Goal: Information Seeking & Learning: Learn about a topic

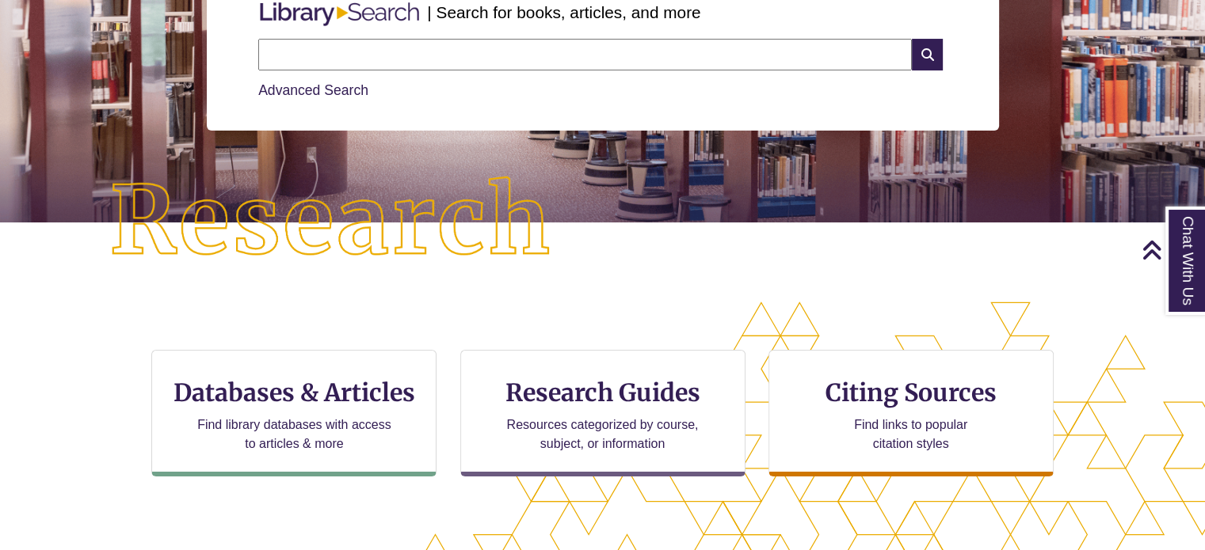
drag, startPoint x: 281, startPoint y: 105, endPoint x: 280, endPoint y: 88, distance: 16.7
click at [280, 88] on div "Search Advanced Search" at bounding box center [602, 69] width 701 height 75
click at [280, 88] on link "Advanced Search" at bounding box center [313, 90] width 110 height 16
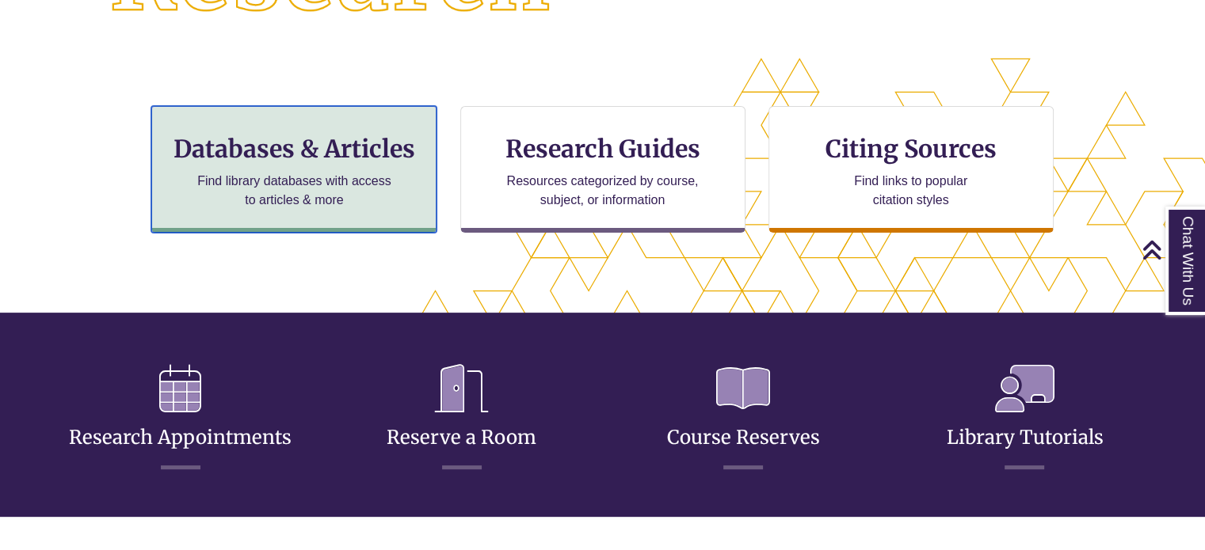
click at [330, 180] on p "Find library databases with access to articles & more" at bounding box center [294, 191] width 207 height 38
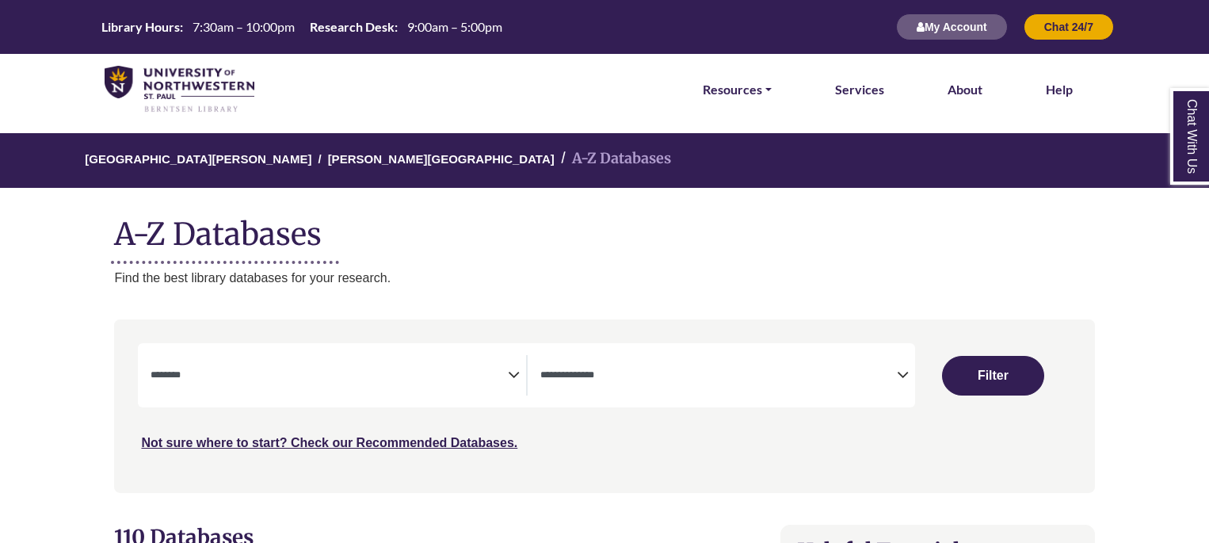
select select "Database Subject Filter"
select select "Database Types Filter"
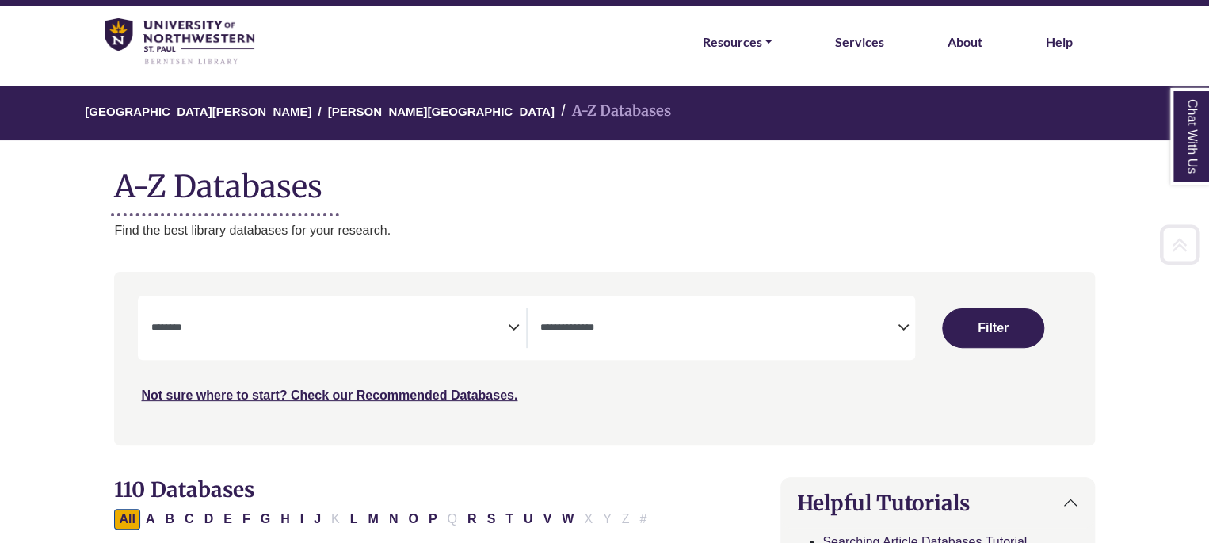
scroll to position [250, 0]
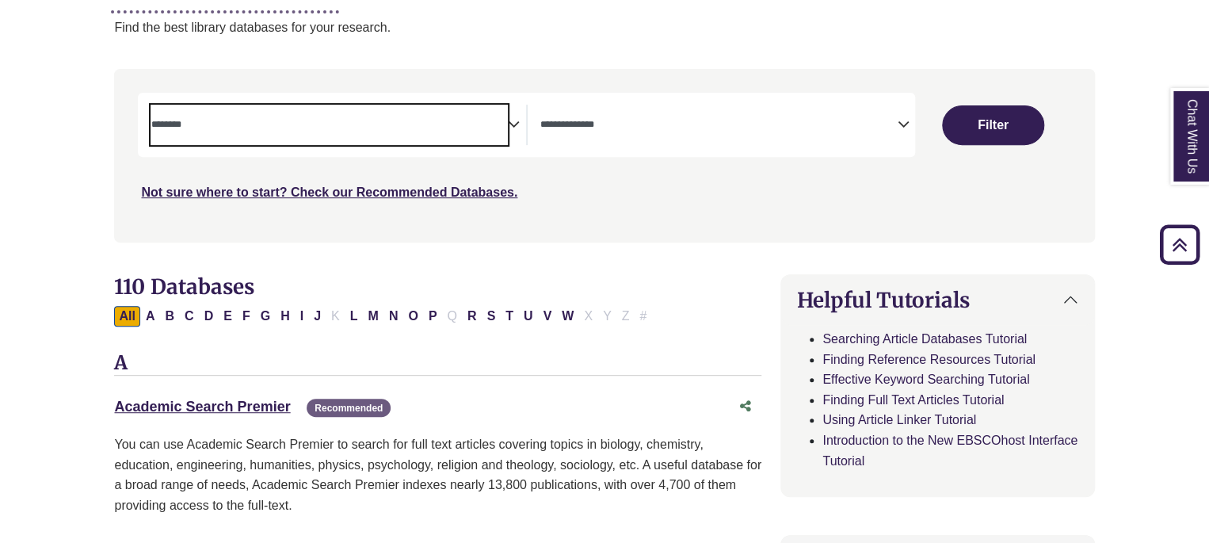
click at [465, 116] on span "Search filters" at bounding box center [328, 122] width 356 height 13
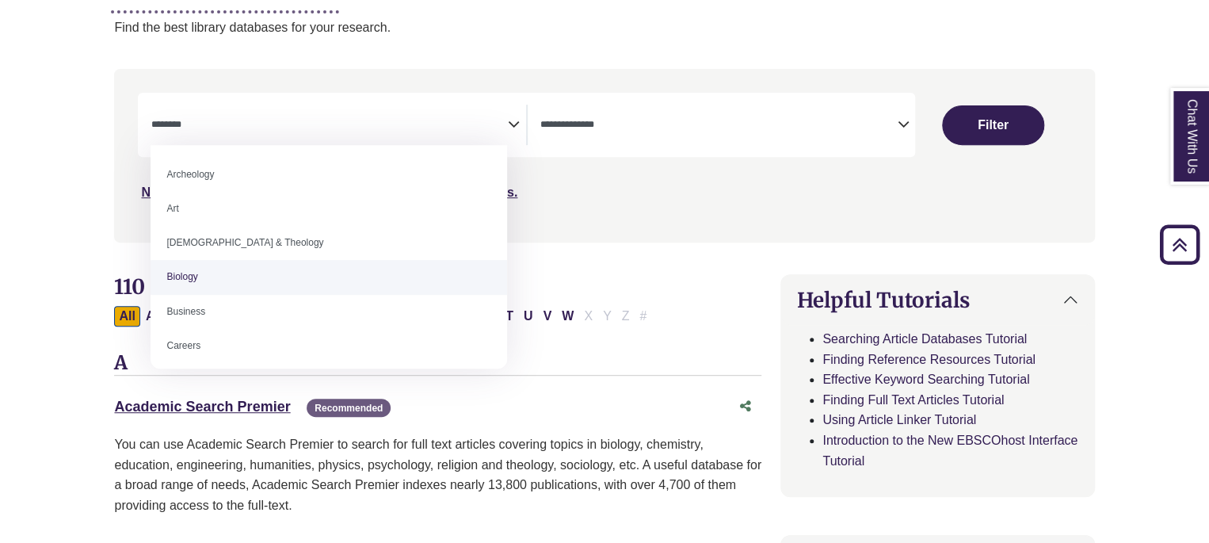
select select "*****"
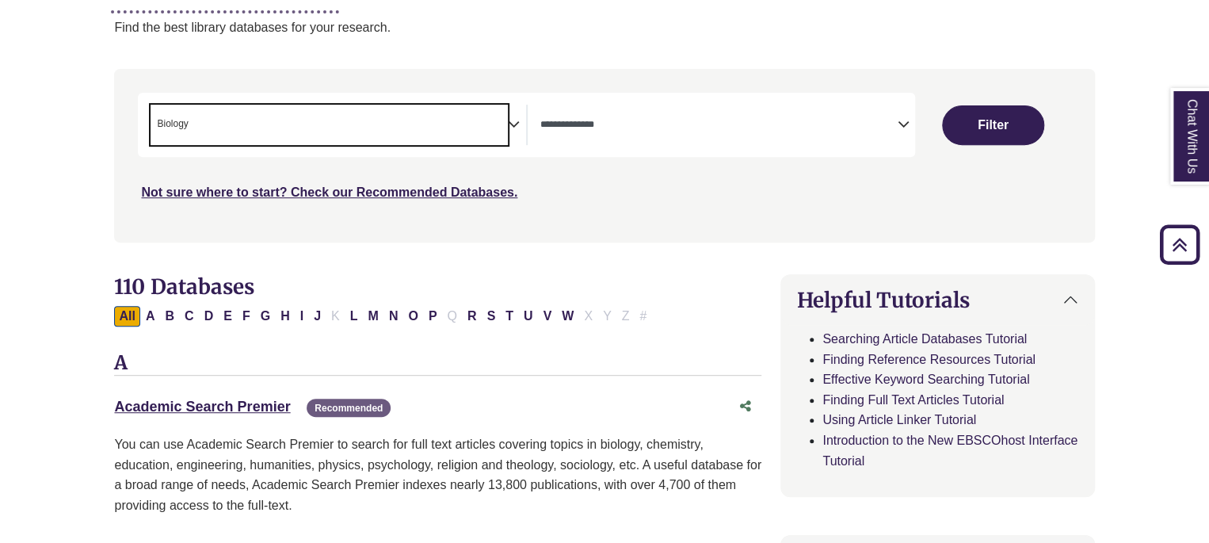
scroll to position [46, 0]
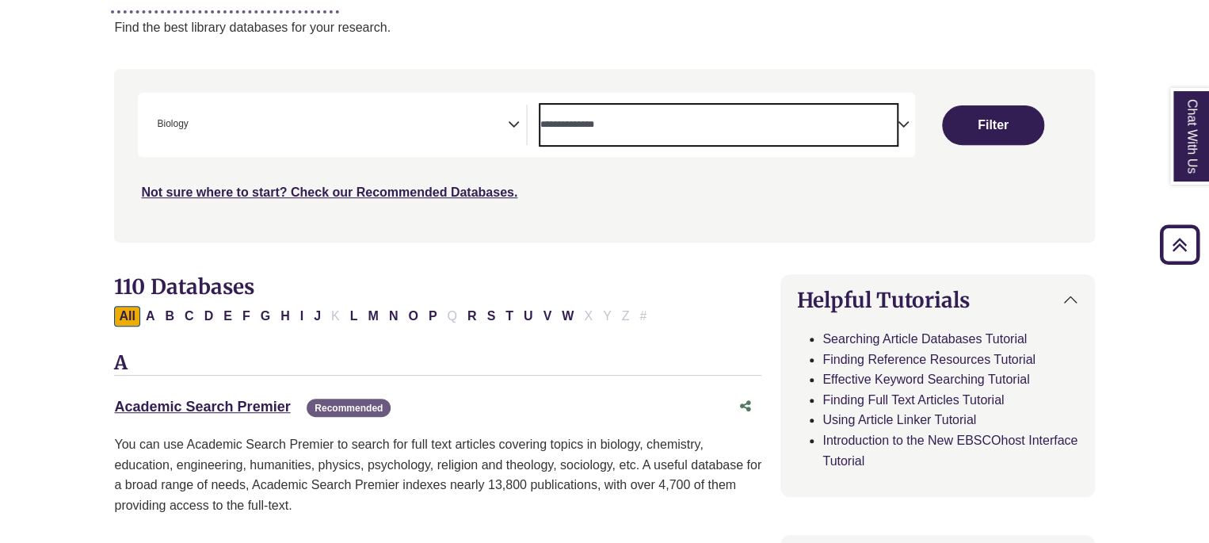
click at [851, 123] on textarea "Search" at bounding box center [718, 126] width 356 height 13
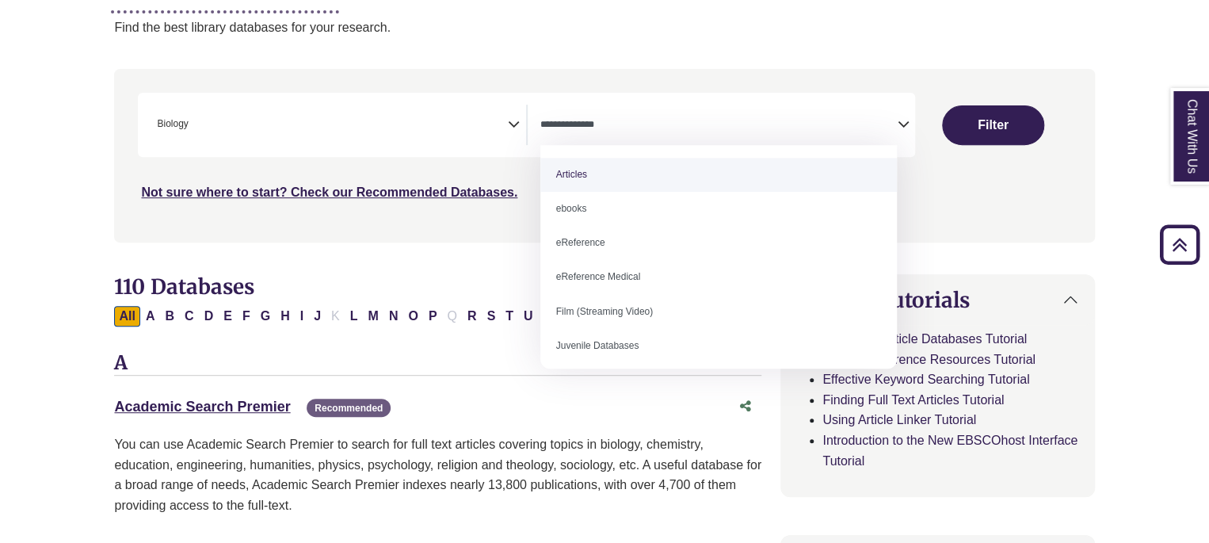
select select "*****"
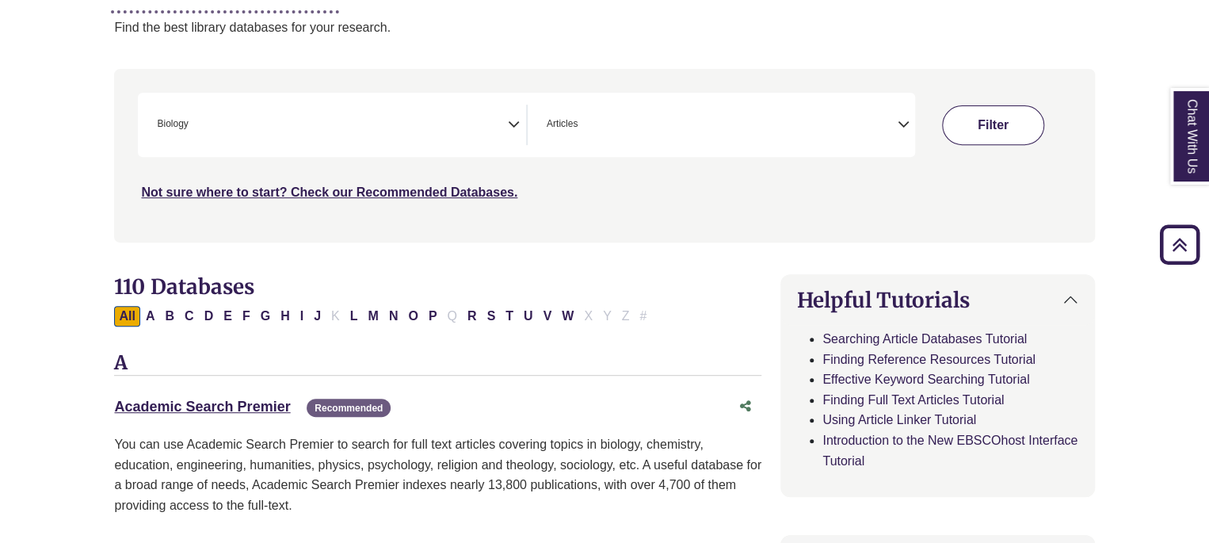
click at [985, 124] on button "Filter" at bounding box center [993, 125] width 102 height 40
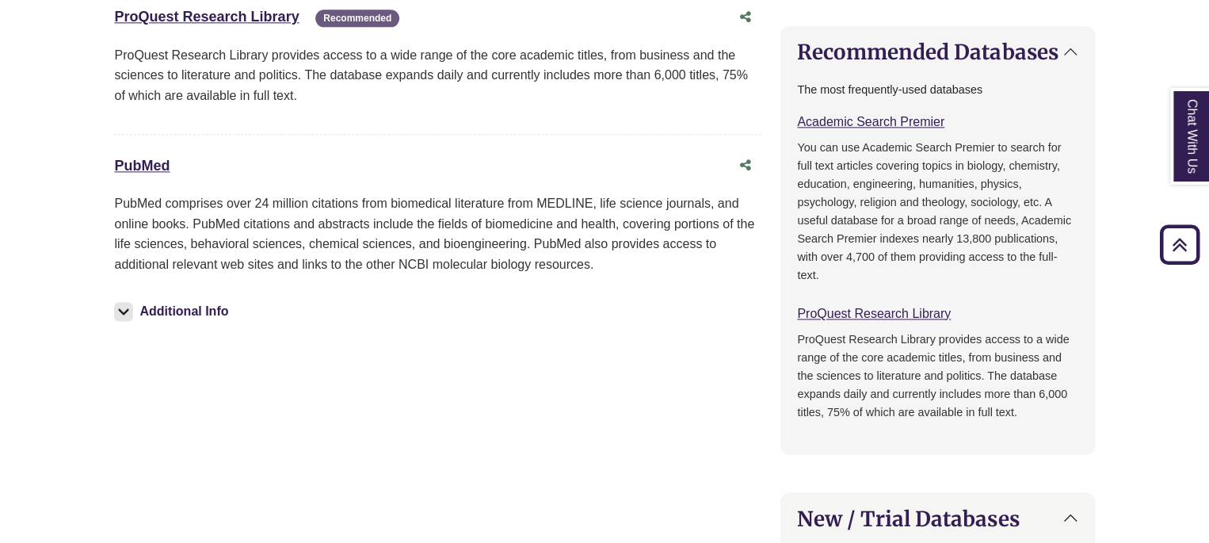
scroll to position [1046, 0]
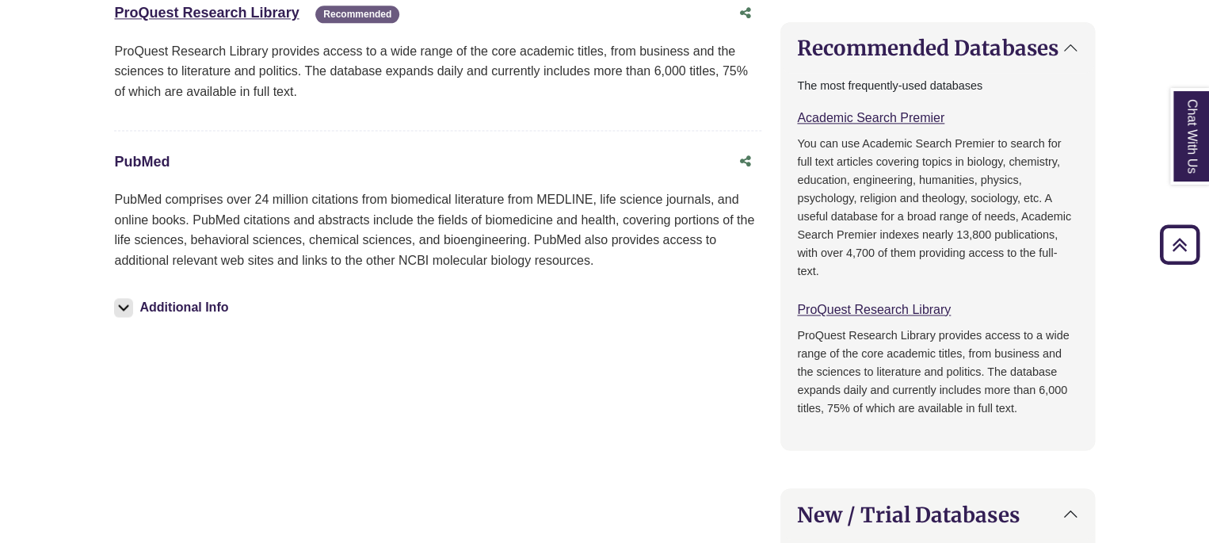
click at [149, 168] on link "PubMed This link opens in a new window" at bounding box center [141, 162] width 55 height 16
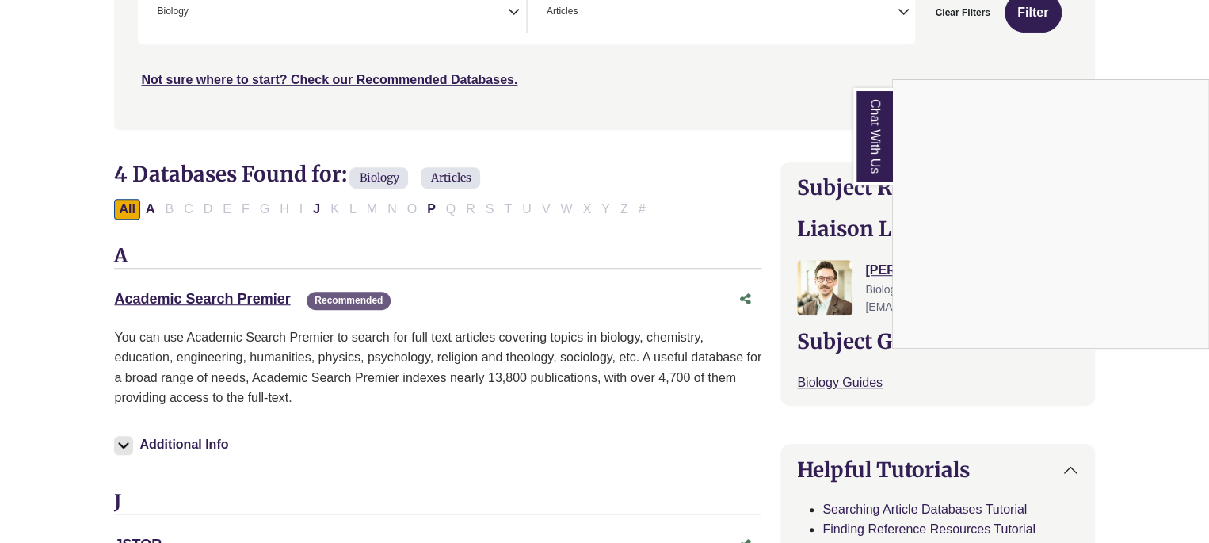
scroll to position [364, 0]
click at [211, 294] on div "Chat With Us" at bounding box center [604, 271] width 1209 height 543
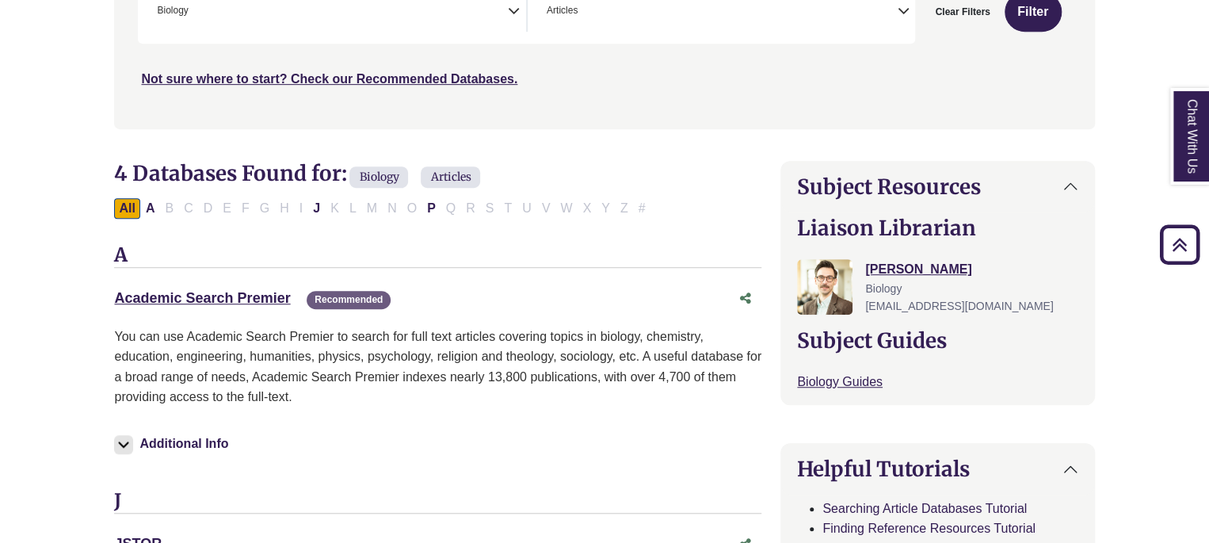
click at [194, 306] on div "Academic Search Premier This link opens in a new window Recommended" at bounding box center [421, 298] width 615 height 23
click at [187, 291] on link "Academic Search Premier This link opens in a new window" at bounding box center [202, 298] width 176 height 16
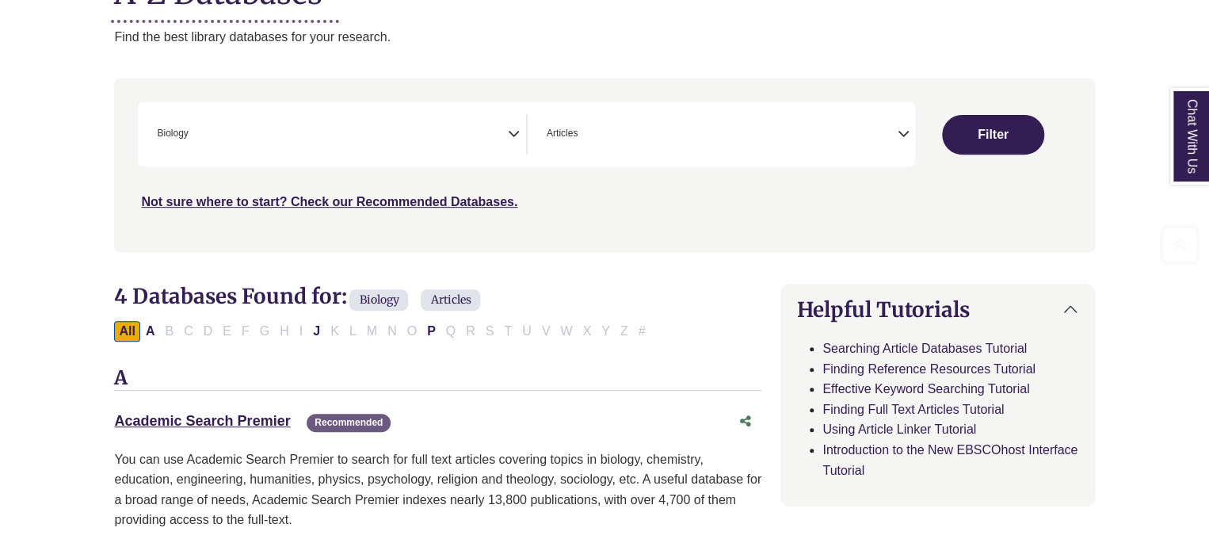
select select "Database Subject Filter"
select select "Database Types Filter"
